Goal: Task Accomplishment & Management: Use online tool/utility

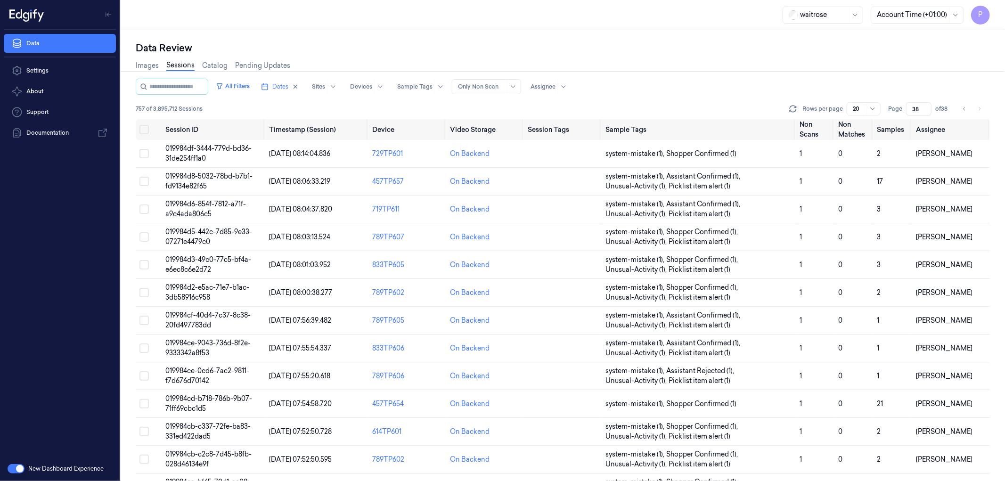
drag, startPoint x: 920, startPoint y: 107, endPoint x: 912, endPoint y: 107, distance: 7.1
click at [912, 107] on input "38" at bounding box center [918, 108] width 25 height 13
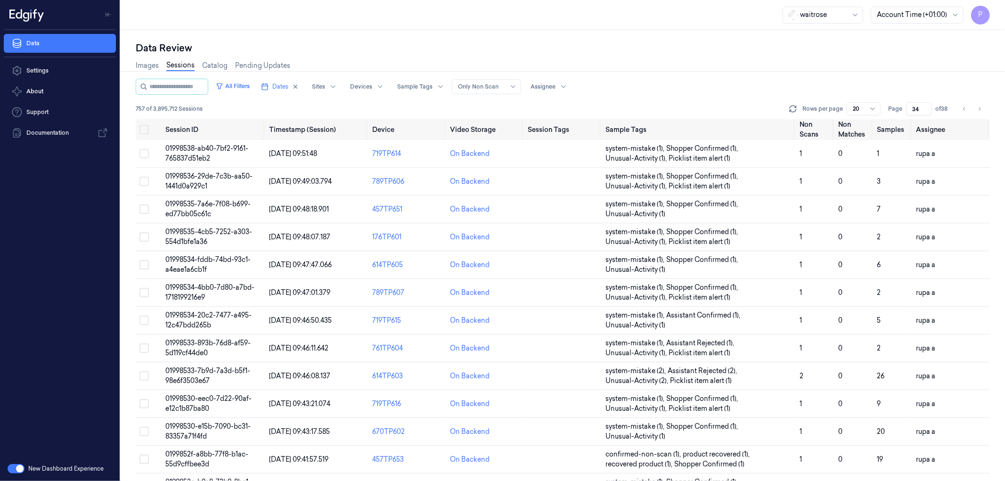
type input "34"
click at [800, 79] on div "All Filters Dates Sites Devices Sample Tags Alert Type Only Non Scan Assignee" at bounding box center [563, 87] width 854 height 16
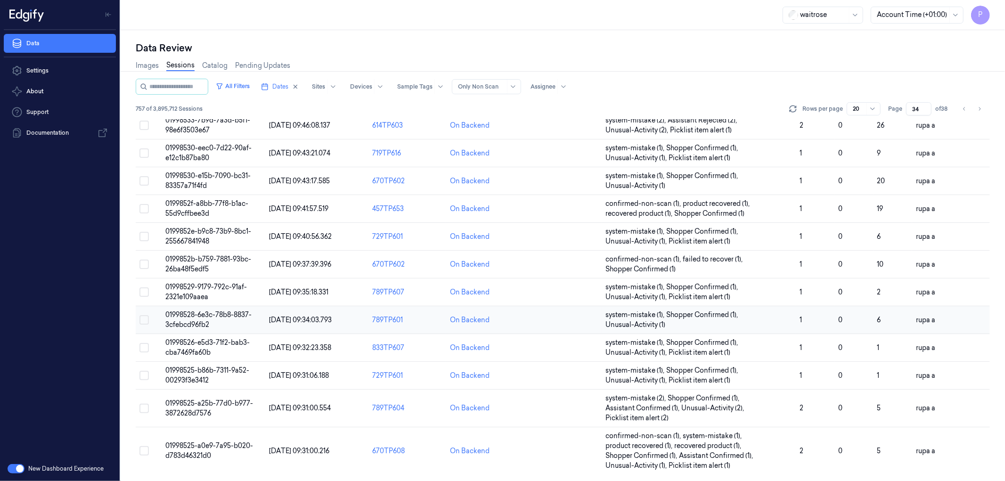
scroll to position [252, 0]
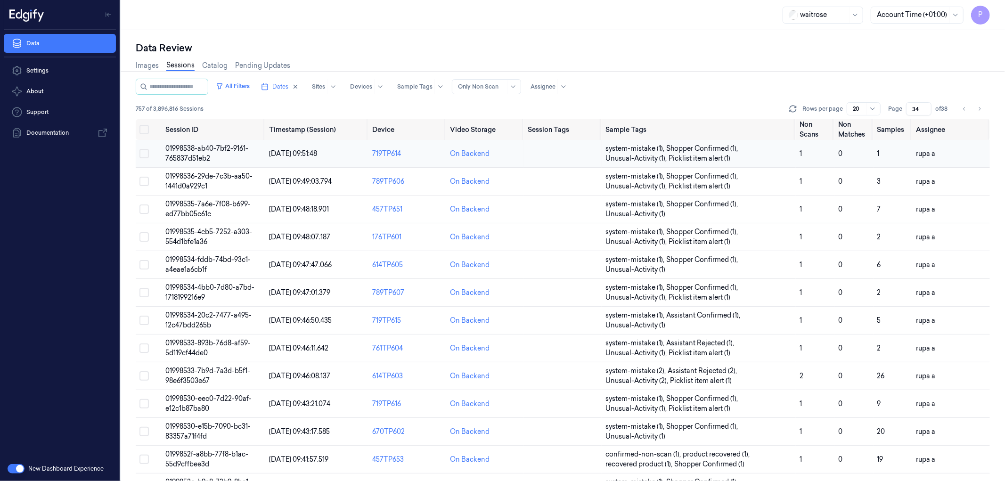
click at [208, 151] on span "01998538-ab40-7bf2-9161-765837d51eb2" at bounding box center [206, 153] width 83 height 18
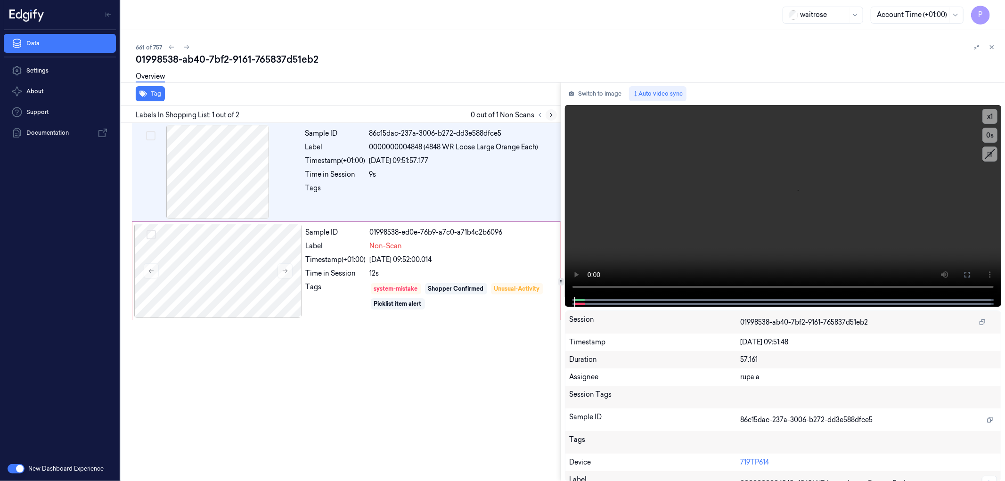
click at [549, 112] on icon at bounding box center [551, 115] width 7 height 7
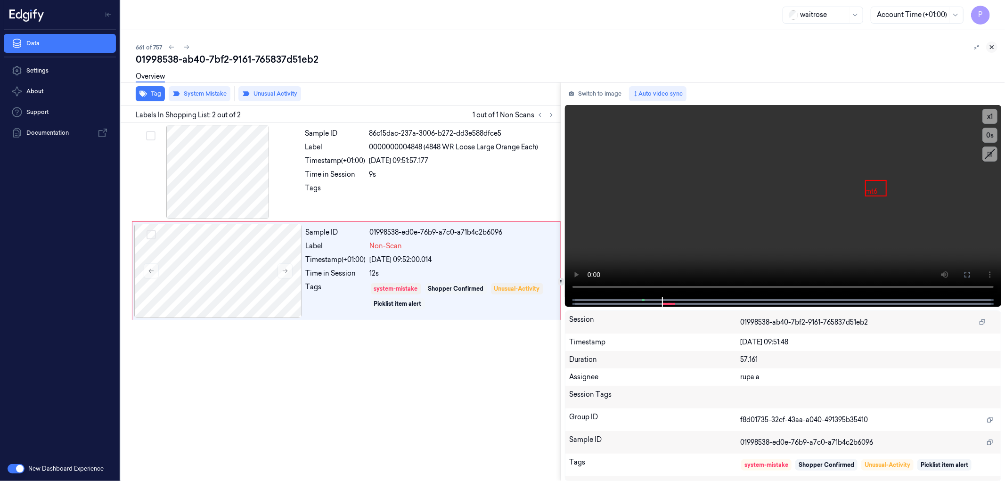
click at [995, 45] on icon at bounding box center [992, 47] width 7 height 7
